Goal: Check status: Check status

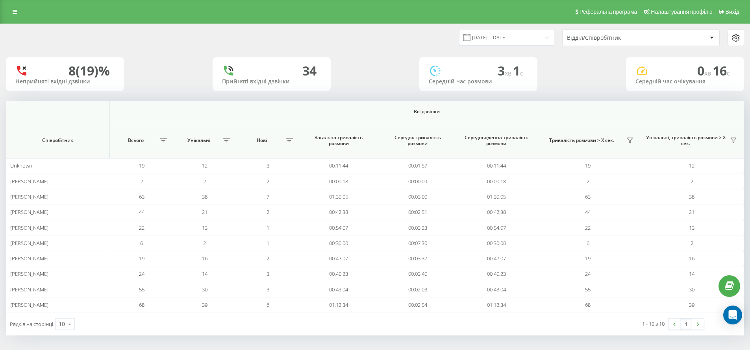
click at [605, 39] on div "Відділ/Співробітник" at bounding box center [614, 38] width 94 height 7
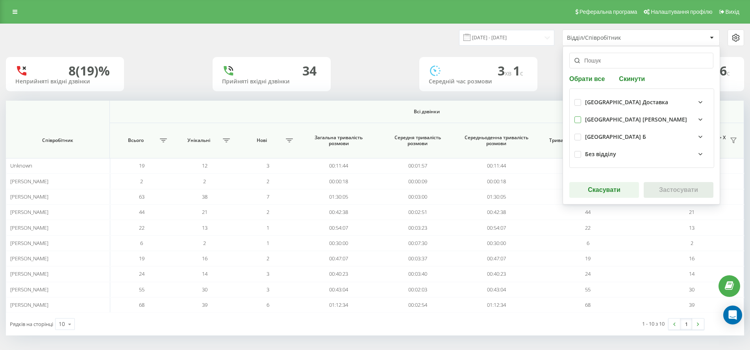
click at [576, 116] on label at bounding box center [577, 116] width 7 height 0
checkbox input "true"
click at [658, 185] on button "Застосувати" at bounding box center [678, 190] width 70 height 16
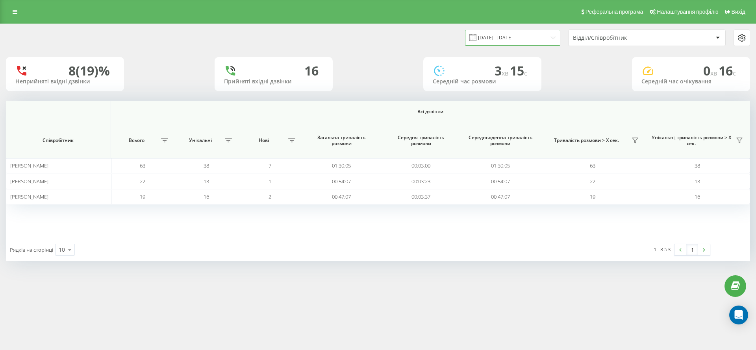
click at [520, 39] on input "[DATE] - [DATE]" at bounding box center [512, 37] width 95 height 15
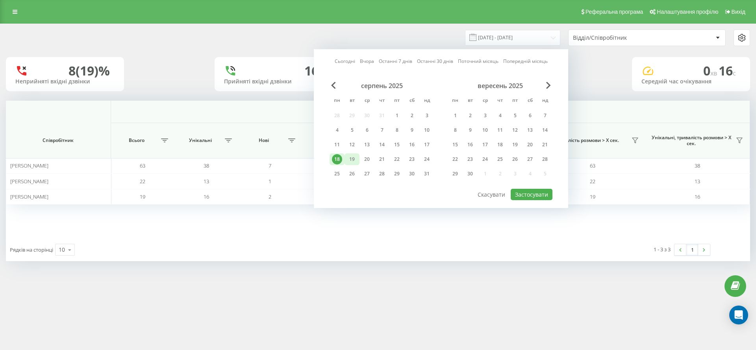
click at [349, 159] on div "19" at bounding box center [352, 159] width 10 height 10
click at [517, 196] on button "Застосувати" at bounding box center [531, 194] width 42 height 11
type input "[DATE] - [DATE]"
